Goal: Task Accomplishment & Management: Use online tool/utility

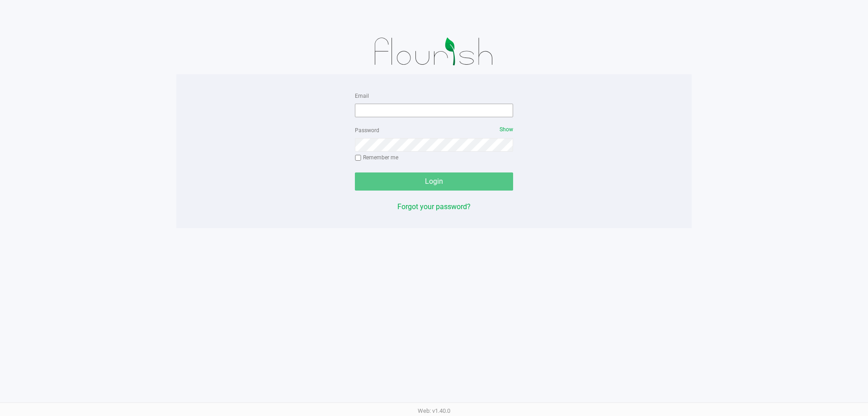
drag, startPoint x: 374, startPoint y: 118, endPoint x: 374, endPoint y: 104, distance: 14.0
click at [375, 115] on form "Email Password Show Remember me Login" at bounding box center [434, 140] width 158 height 100
click at [365, 113] on input "Email" at bounding box center [434, 111] width 158 height 14
type input "[EMAIL_ADDRESS][DOMAIN_NAME]"
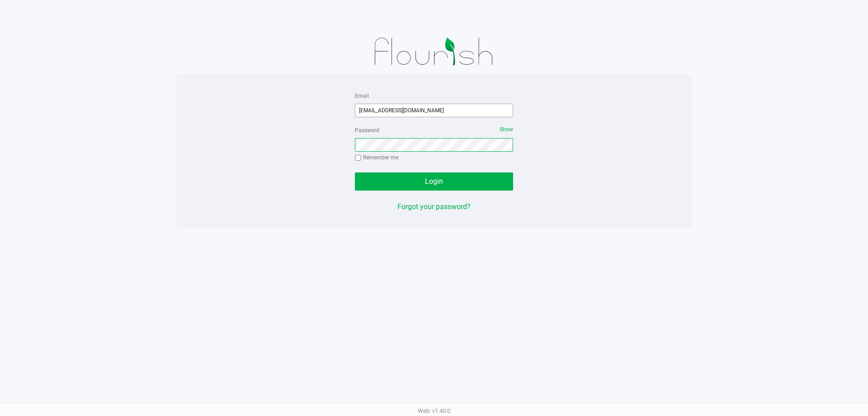
click at [355, 172] on button "Login" at bounding box center [434, 181] width 158 height 18
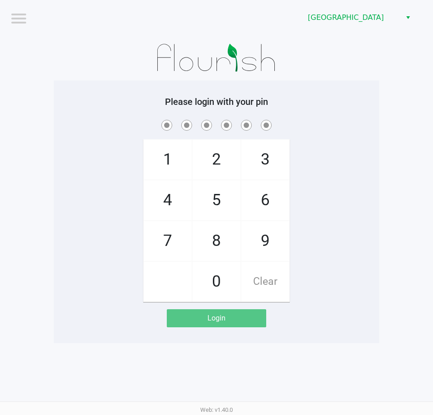
drag, startPoint x: 285, startPoint y: 132, endPoint x: 298, endPoint y: 130, distance: 12.3
click at [294, 131] on span at bounding box center [217, 125] width 312 height 14
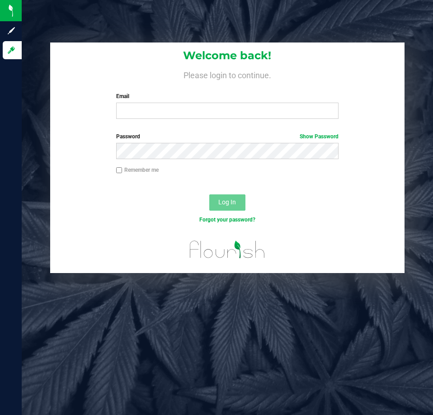
click at [214, 102] on div "Email Required Please format your email correctly." at bounding box center [227, 105] width 236 height 27
click at [192, 112] on input "Email" at bounding box center [227, 111] width 223 height 16
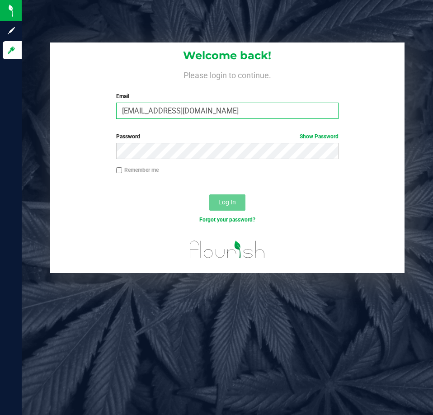
type input "[EMAIL_ADDRESS][DOMAIN_NAME]"
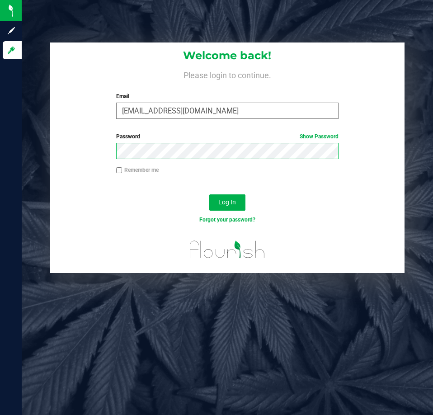
click at [209, 194] on button "Log In" at bounding box center [227, 202] width 36 height 16
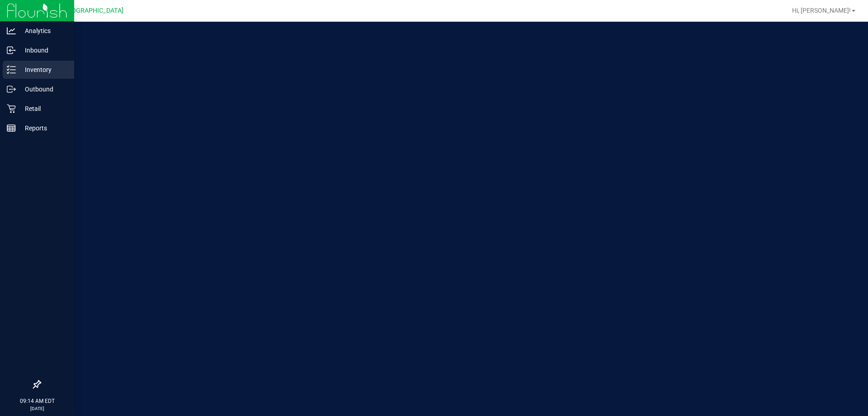
click at [32, 76] on div "Inventory" at bounding box center [38, 70] width 71 height 18
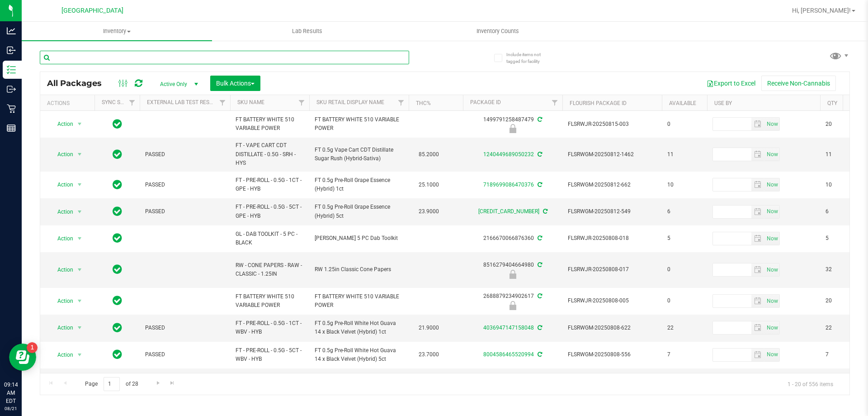
click at [104, 56] on input "text" at bounding box center [224, 58] width 369 height 14
type input "008"
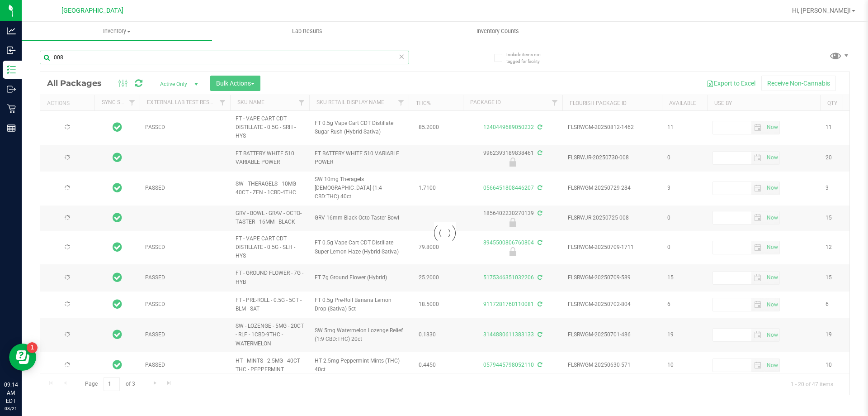
type input "[DATE]"
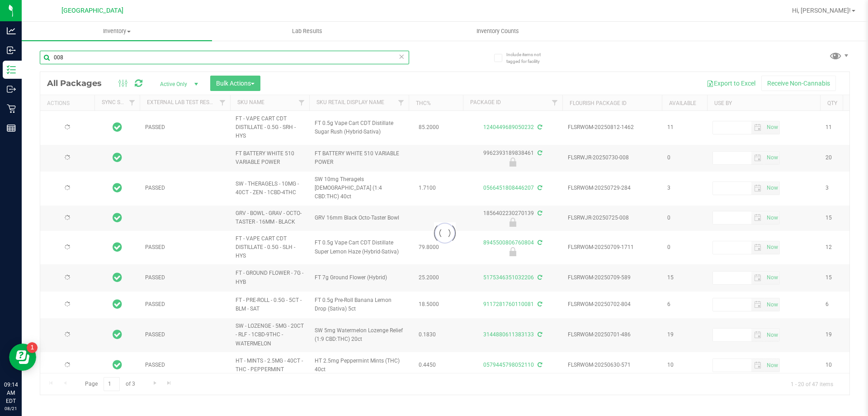
type input "[DATE]"
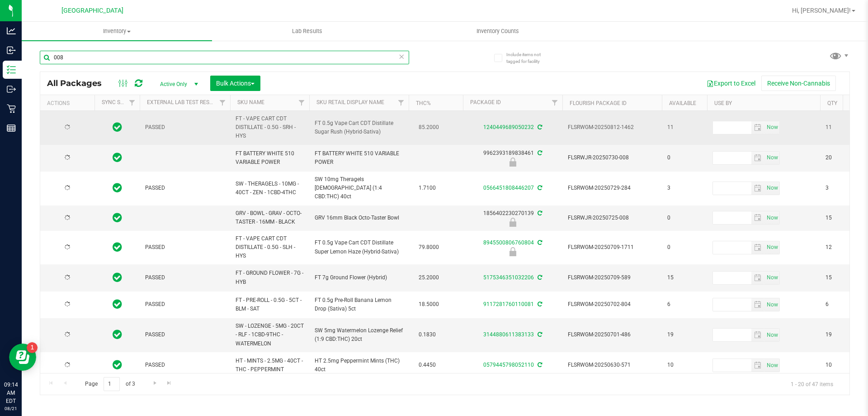
type input "[DATE]"
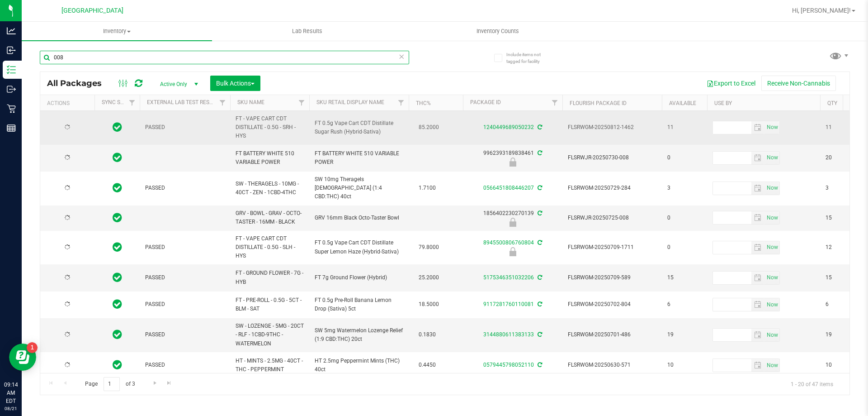
type input "[DATE]"
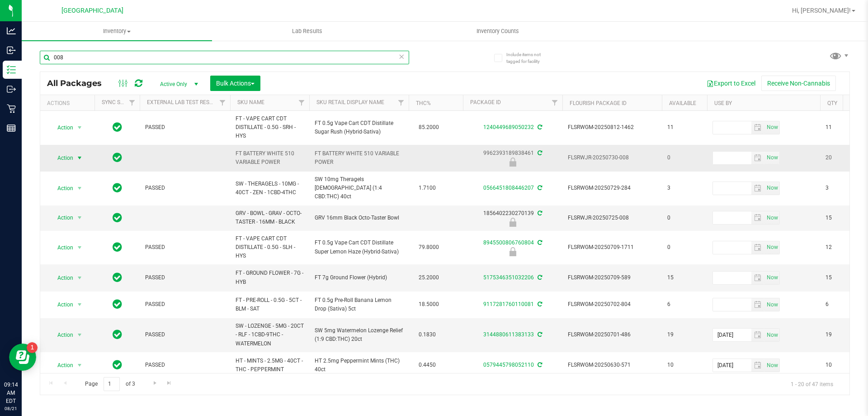
type input "008"
click at [63, 157] on span "Action" at bounding box center [61, 157] width 24 height 13
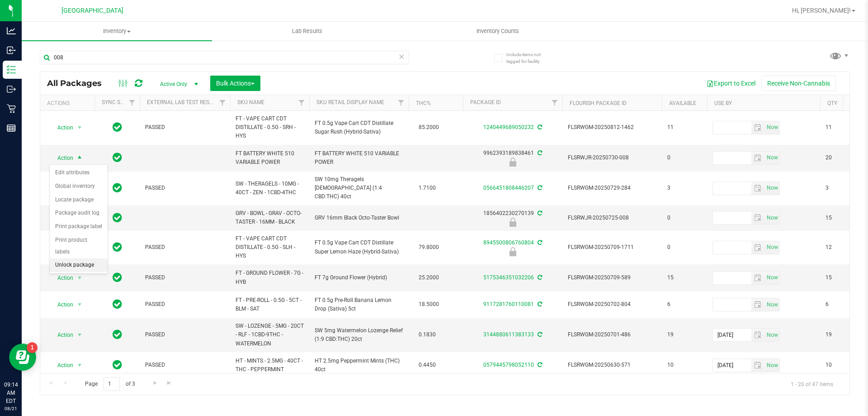
click at [74, 258] on li "Unlock package" at bounding box center [79, 265] width 58 height 14
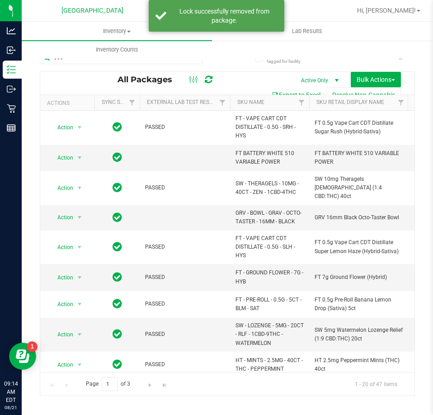
click at [392, 5] on div "Hi, [PERSON_NAME]!" at bounding box center [389, 11] width 71 height 16
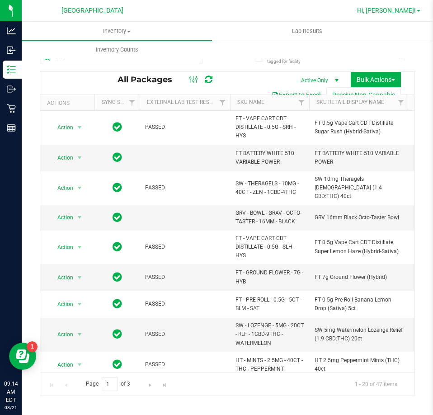
click at [393, 8] on span "Hi, [PERSON_NAME]!" at bounding box center [386, 10] width 59 height 7
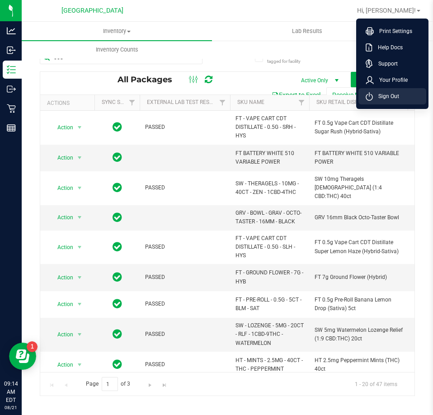
click at [388, 99] on span "Sign Out" at bounding box center [386, 96] width 26 height 9
